Goal: Task Accomplishment & Management: Manage account settings

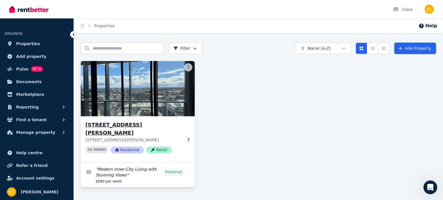
click at [99, 105] on img at bounding box center [137, 89] width 119 height 58
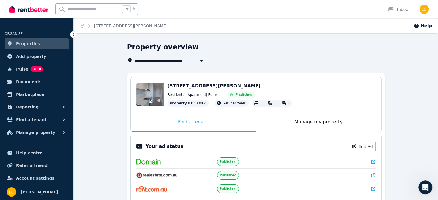
click at [144, 89] on div "Edit" at bounding box center [151, 94] width 28 height 23
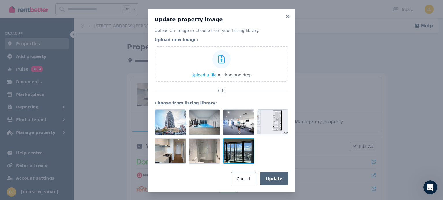
click at [233, 150] on div at bounding box center [238, 151] width 31 height 26
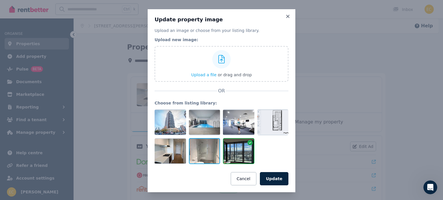
click at [212, 153] on div at bounding box center [204, 151] width 31 height 26
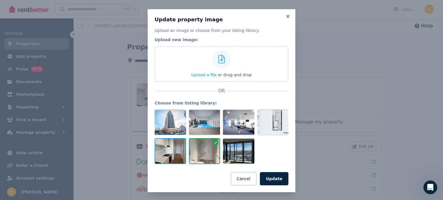
click at [170, 154] on div at bounding box center [170, 151] width 31 height 26
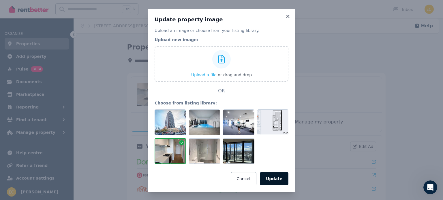
click at [278, 178] on button "Update" at bounding box center [274, 178] width 29 height 13
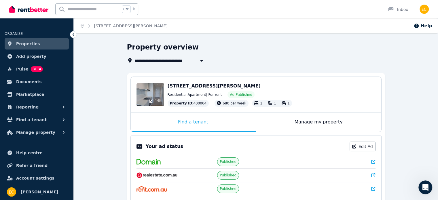
click at [146, 89] on div "Edit" at bounding box center [151, 94] width 28 height 23
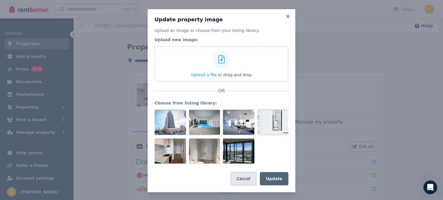
click at [250, 182] on button "Cancel" at bounding box center [244, 178] width 26 height 13
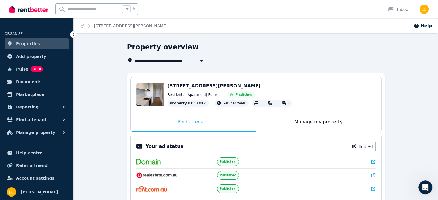
click at [202, 63] on icon "button" at bounding box center [202, 60] width 6 height 5
type input "**********"
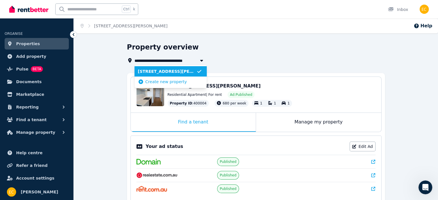
click at [202, 63] on icon "button" at bounding box center [202, 60] width 6 height 5
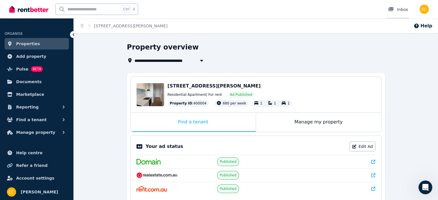
click at [396, 8] on div at bounding box center [392, 10] width 9 height 6
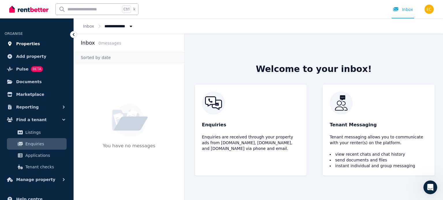
click at [28, 48] on link "Properties" at bounding box center [37, 44] width 64 height 12
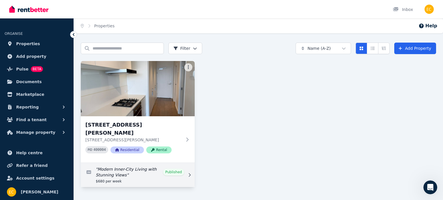
click at [170, 165] on link "Edit listing: Modern Inner-City Living with Stunning Views" at bounding box center [138, 175] width 114 height 24
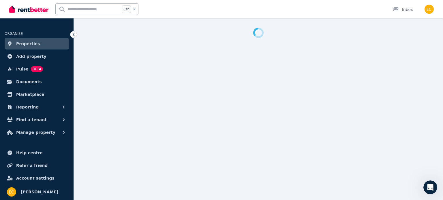
select select "***"
select select "**********"
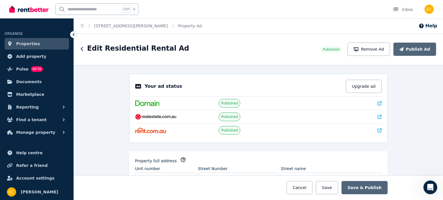
click at [377, 116] on icon at bounding box center [379, 117] width 4 height 4
click at [28, 44] on span "Properties" at bounding box center [28, 43] width 24 height 7
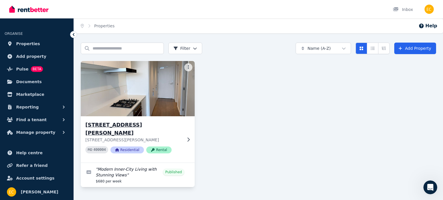
click at [113, 84] on img at bounding box center [137, 89] width 119 height 58
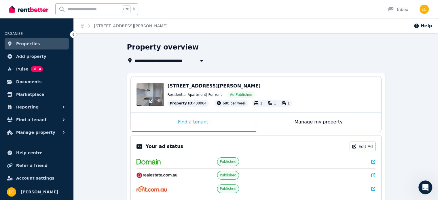
click at [160, 97] on div "Edit" at bounding box center [151, 94] width 28 height 23
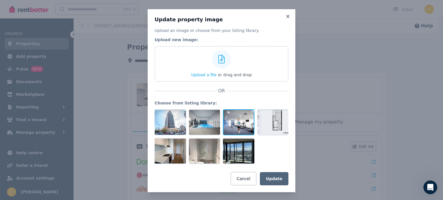
click at [236, 127] on div at bounding box center [238, 123] width 31 height 26
drag, startPoint x: 238, startPoint y: 119, endPoint x: 236, endPoint y: 128, distance: 8.6
click at [250, 134] on div at bounding box center [238, 123] width 31 height 26
drag, startPoint x: 234, startPoint y: 123, endPoint x: 242, endPoint y: 117, distance: 9.6
click at [239, 120] on div at bounding box center [238, 123] width 31 height 26
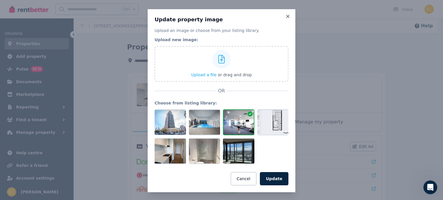
click at [247, 113] on icon at bounding box center [249, 114] width 5 height 5
click at [241, 147] on div at bounding box center [238, 151] width 31 height 26
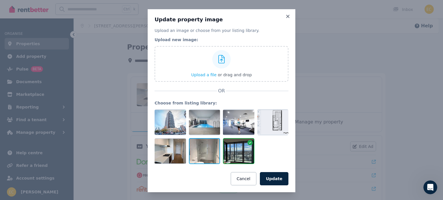
click at [208, 154] on div at bounding box center [204, 151] width 31 height 26
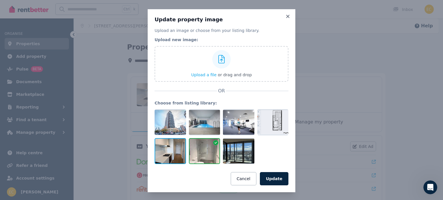
click at [159, 157] on div at bounding box center [170, 151] width 31 height 26
click at [191, 144] on div at bounding box center [204, 151] width 31 height 26
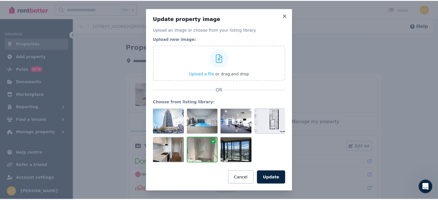
scroll to position [1, 0]
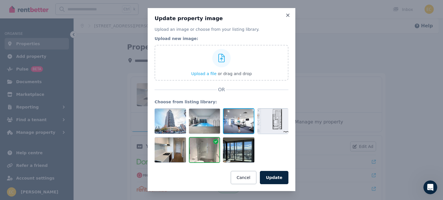
click at [237, 124] on div at bounding box center [238, 121] width 31 height 26
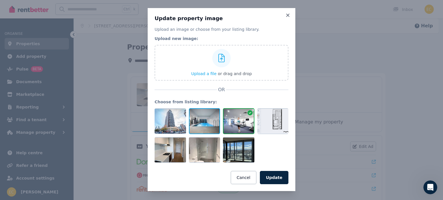
drag, startPoint x: 237, startPoint y: 124, endPoint x: 209, endPoint y: 128, distance: 27.7
click at [208, 129] on div at bounding box center [204, 121] width 31 height 26
click at [285, 15] on icon at bounding box center [288, 15] width 6 height 5
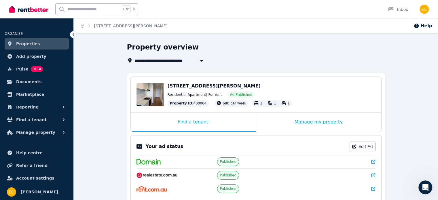
click at [321, 123] on div "Manage my property" at bounding box center [318, 122] width 125 height 19
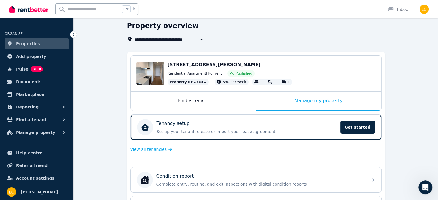
scroll to position [0, 0]
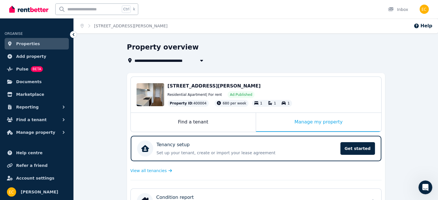
click at [199, 84] on span "[STREET_ADDRESS][PERSON_NAME]" at bounding box center [214, 85] width 93 height 5
click at [141, 96] on div "Edit" at bounding box center [151, 94] width 28 height 23
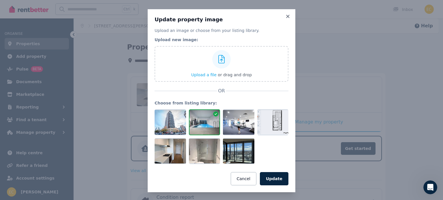
click at [141, 96] on div "Update property image Upload an image or choose from your listing library. Uplo…" at bounding box center [221, 101] width 443 height 202
click at [286, 15] on icon at bounding box center [288, 16] width 6 height 5
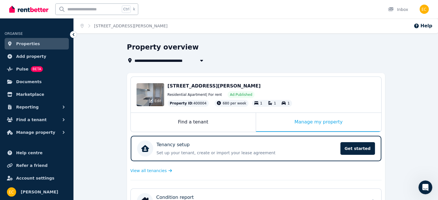
click at [160, 101] on span "Edit" at bounding box center [158, 101] width 7 height 5
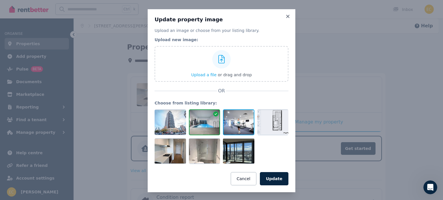
click at [237, 120] on div at bounding box center [238, 123] width 31 height 26
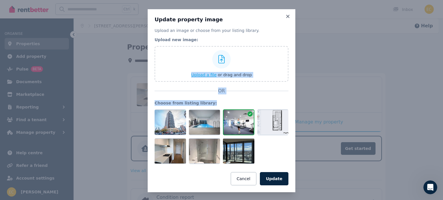
drag, startPoint x: 237, startPoint y: 120, endPoint x: 238, endPoint y: 59, distance: 61.4
click at [238, 59] on div "Upload an image or choose from your listing library. Upload new image: Upload a…" at bounding box center [222, 107] width 134 height 158
click at [240, 124] on div at bounding box center [238, 123] width 31 height 26
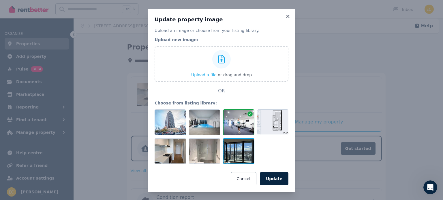
click at [232, 148] on div at bounding box center [238, 151] width 31 height 26
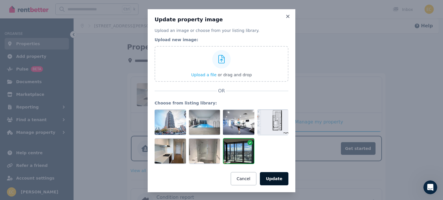
click at [270, 179] on button "Update" at bounding box center [274, 178] width 29 height 13
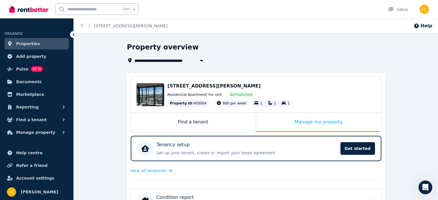
click at [203, 61] on icon "button" at bounding box center [202, 60] width 6 height 5
type input "**********"
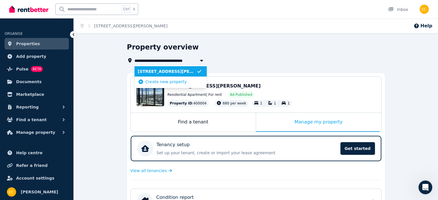
click at [177, 72] on span "[STREET_ADDRESS][PERSON_NAME]" at bounding box center [167, 72] width 59 height 6
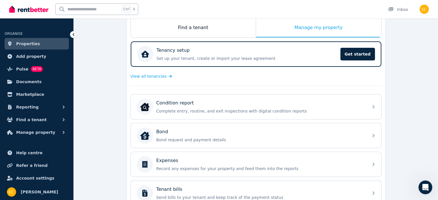
scroll to position [37, 0]
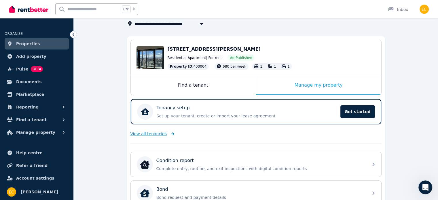
click at [154, 133] on span "View all tenancies" at bounding box center [149, 134] width 36 height 6
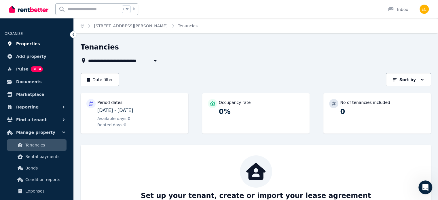
click at [19, 40] on span "Properties" at bounding box center [28, 43] width 24 height 7
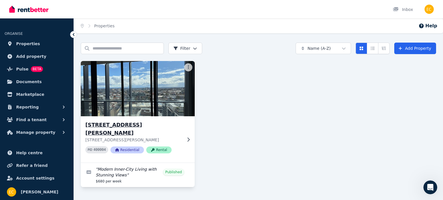
click at [181, 85] on img at bounding box center [137, 89] width 119 height 58
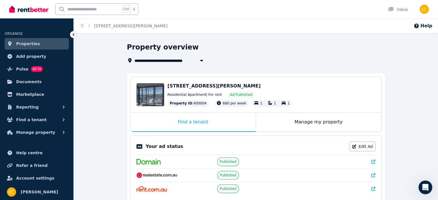
click at [150, 93] on div "Edit" at bounding box center [151, 94] width 28 height 23
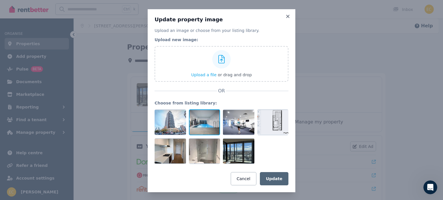
drag, startPoint x: 172, startPoint y: 122, endPoint x: 216, endPoint y: 121, distance: 43.5
click at [216, 121] on div at bounding box center [222, 137] width 134 height 55
click at [248, 182] on button "Cancel" at bounding box center [244, 178] width 26 height 13
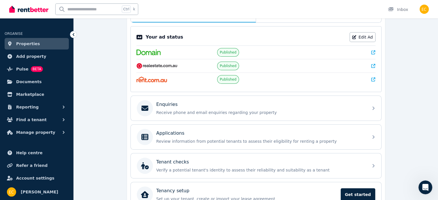
scroll to position [140, 0]
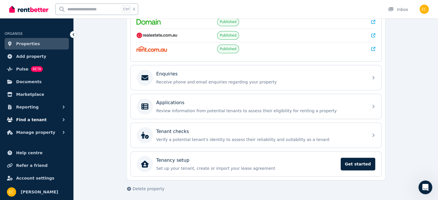
click at [19, 122] on span "Find a tenant" at bounding box center [31, 119] width 31 height 7
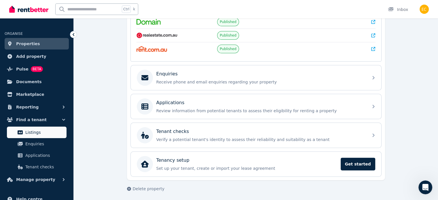
click at [27, 132] on span "Listings" at bounding box center [44, 132] width 39 height 7
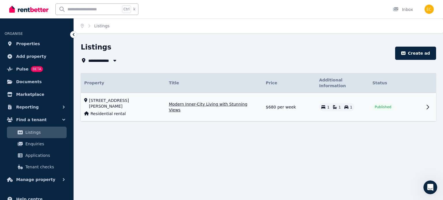
click at [426, 104] on icon at bounding box center [427, 107] width 7 height 7
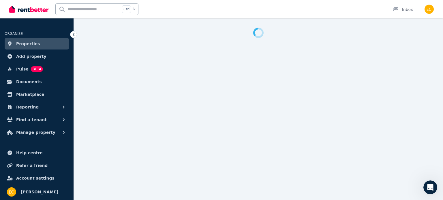
select select "***"
select select "**********"
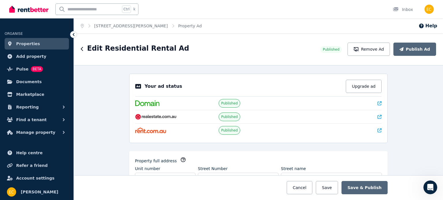
click at [228, 117] on span "Published" at bounding box center [229, 117] width 17 height 5
click at [379, 101] on icon at bounding box center [379, 103] width 4 height 4
